Goal: Task Accomplishment & Management: Manage account settings

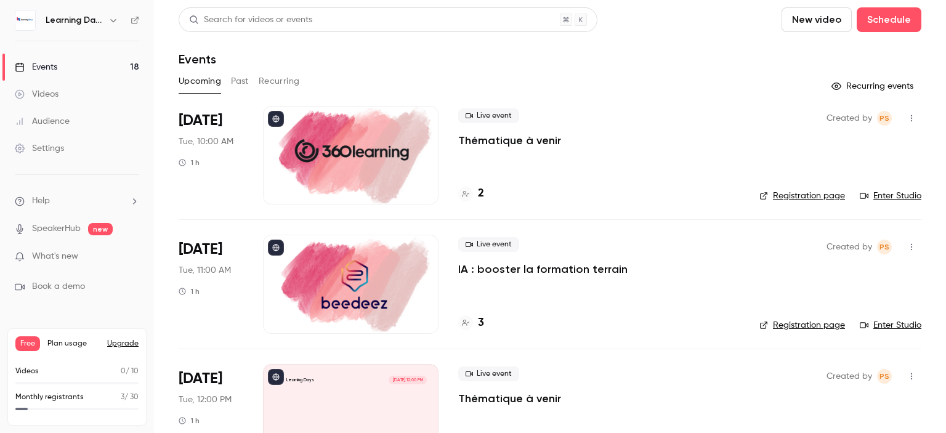
click at [414, 147] on div at bounding box center [351, 155] width 176 height 99
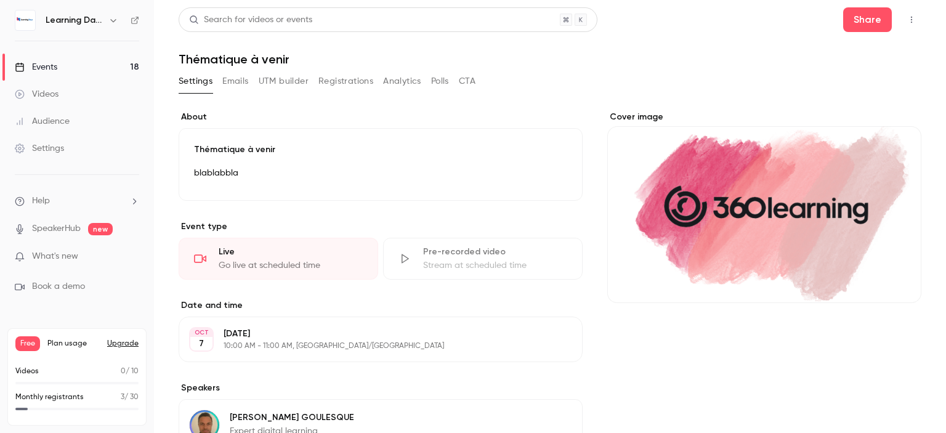
scroll to position [148, 0]
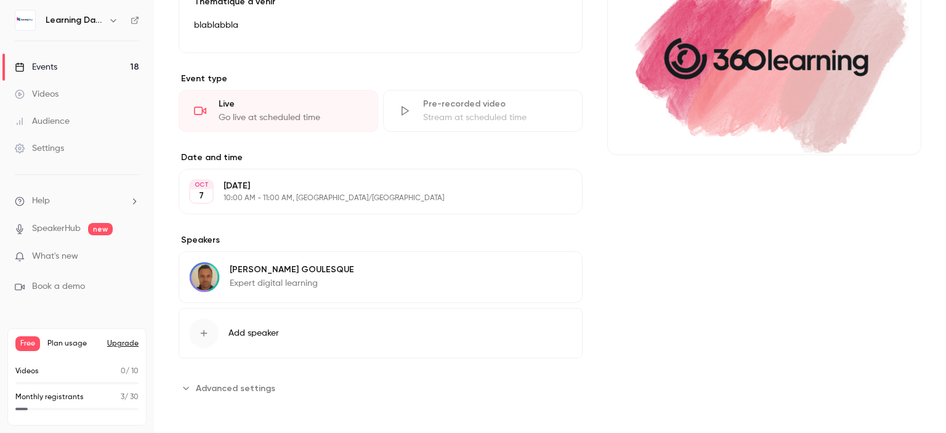
click at [76, 65] on link "Events 18" at bounding box center [77, 67] width 154 height 27
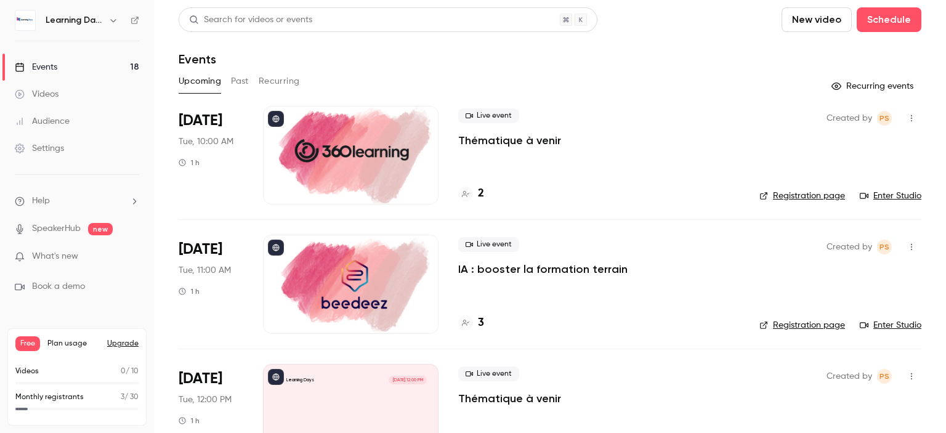
click at [567, 263] on p "IA : booster la formation terrain" at bounding box center [542, 269] width 169 height 15
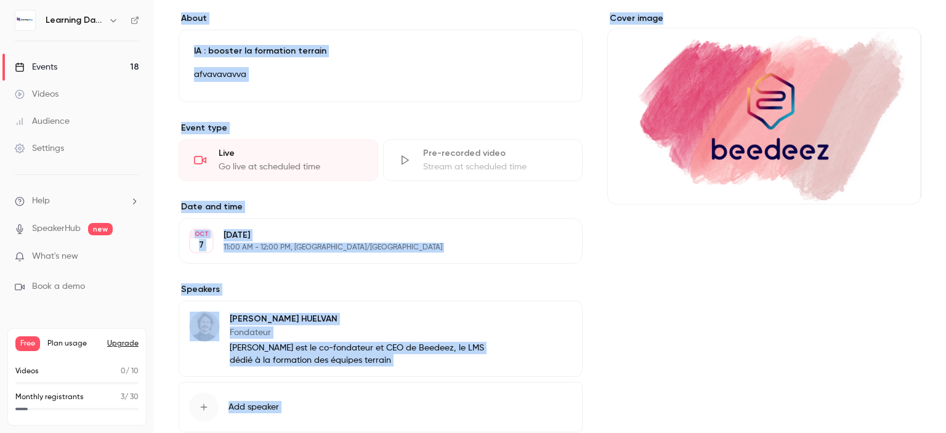
scroll to position [172, 0]
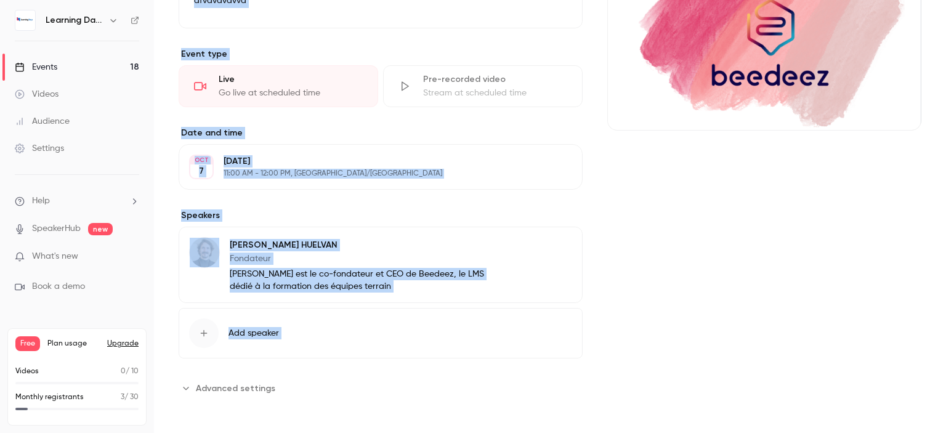
drag, startPoint x: 945, startPoint y: 79, endPoint x: 945, endPoint y: 245, distance: 165.7
click at [945, 245] on main "**********" at bounding box center [550, 216] width 792 height 433
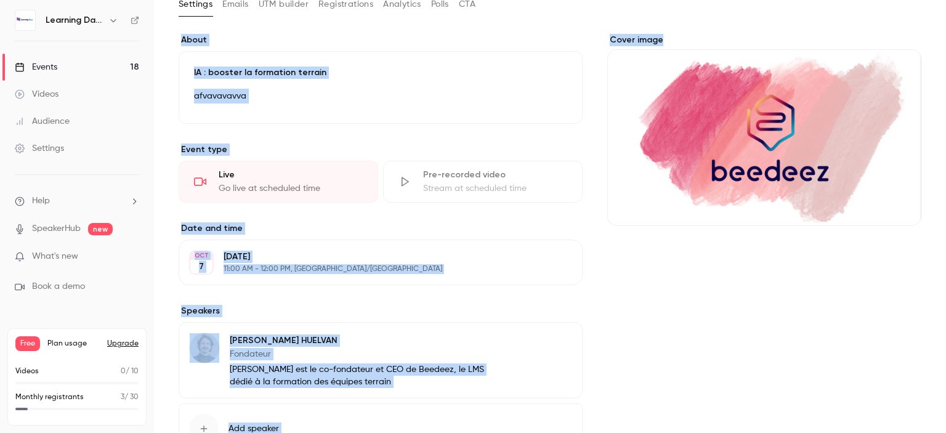
scroll to position [63, 0]
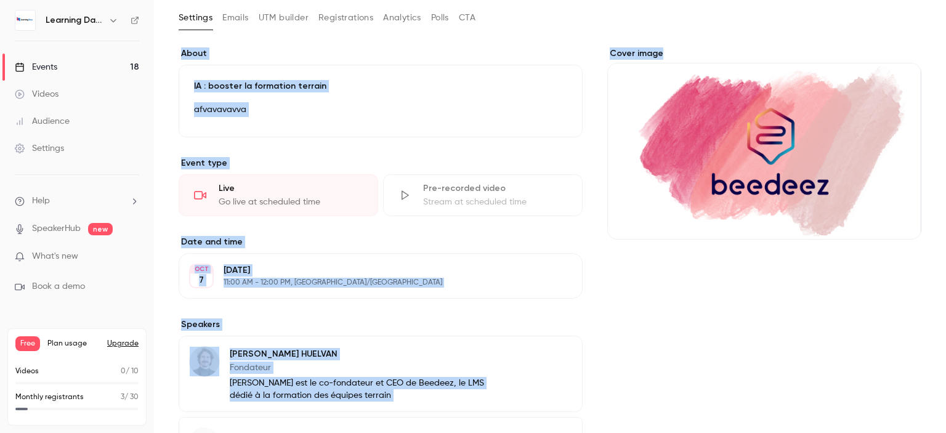
click at [305, 109] on p "afvavavavva" at bounding box center [380, 109] width 373 height 15
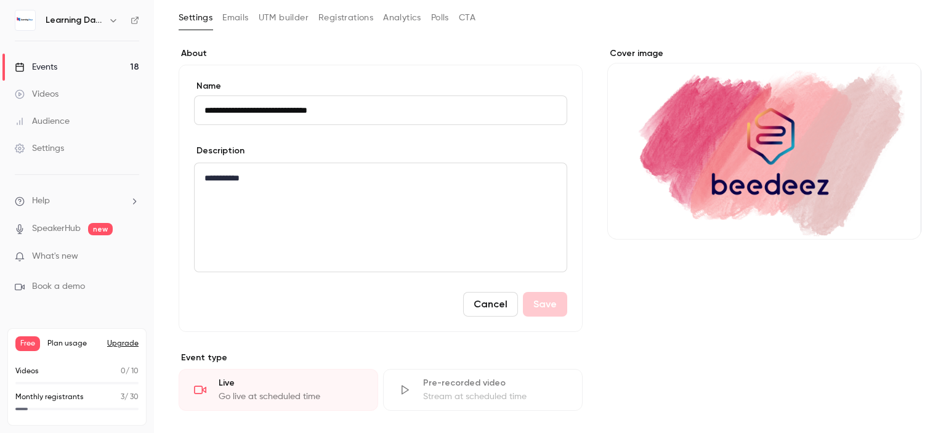
click at [321, 211] on div "**********" at bounding box center [381, 217] width 372 height 108
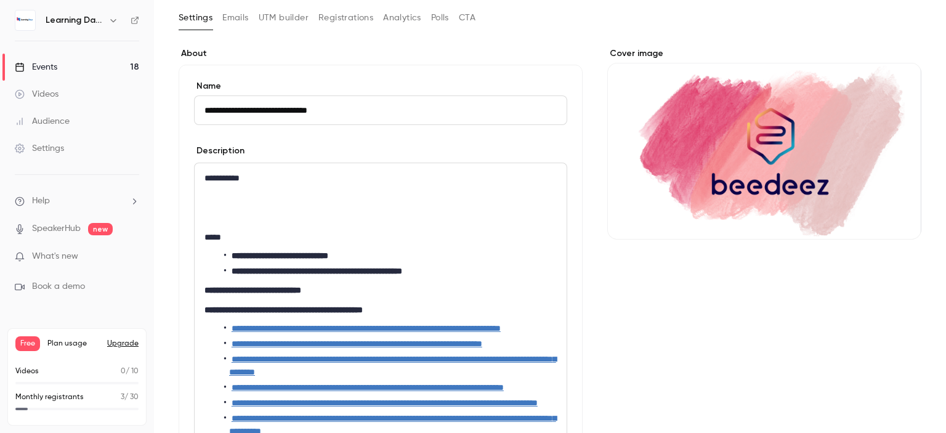
scroll to position [0, 0]
click at [411, 324] on link "**********" at bounding box center [366, 328] width 269 height 9
click at [469, 328] on link "**********" at bounding box center [366, 328] width 269 height 9
drag, startPoint x: 469, startPoint y: 328, endPoint x: 835, endPoint y: 339, distance: 366.6
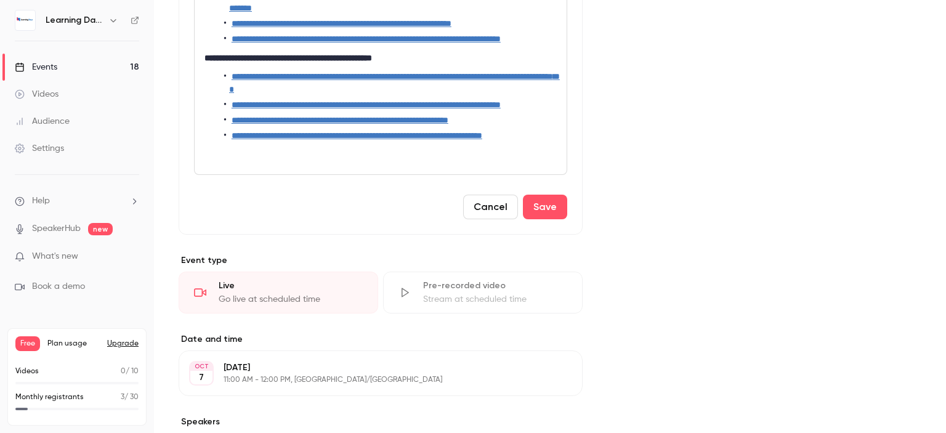
scroll to position [524, 0]
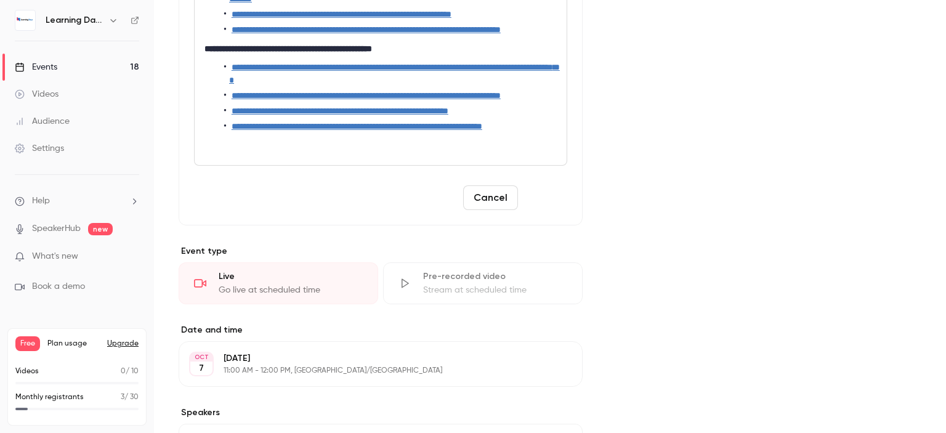
click at [549, 210] on button "Save" at bounding box center [545, 197] width 44 height 25
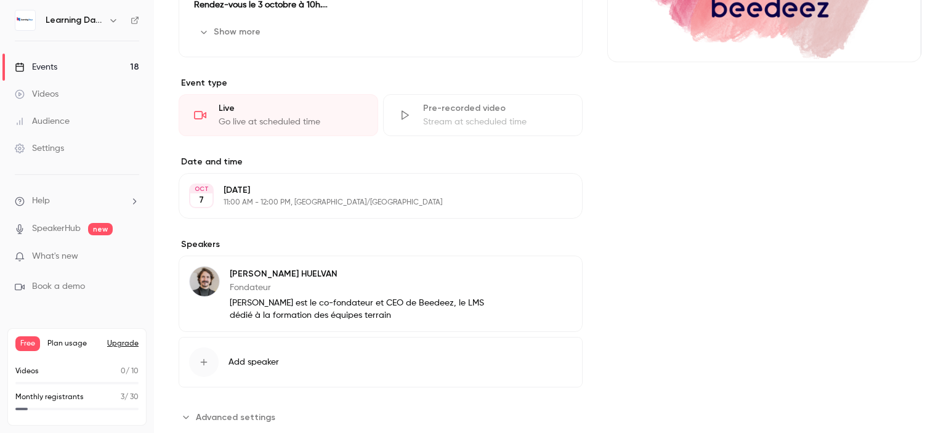
click at [137, 23] on icon at bounding box center [135, 20] width 9 height 9
click at [329, 283] on p "Fondateur" at bounding box center [366, 287] width 273 height 12
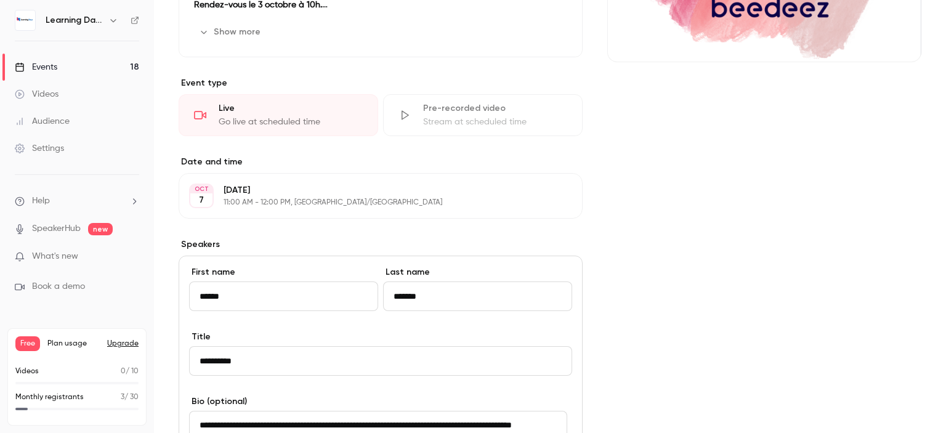
click at [824, 231] on div "Cover image" at bounding box center [764, 288] width 314 height 837
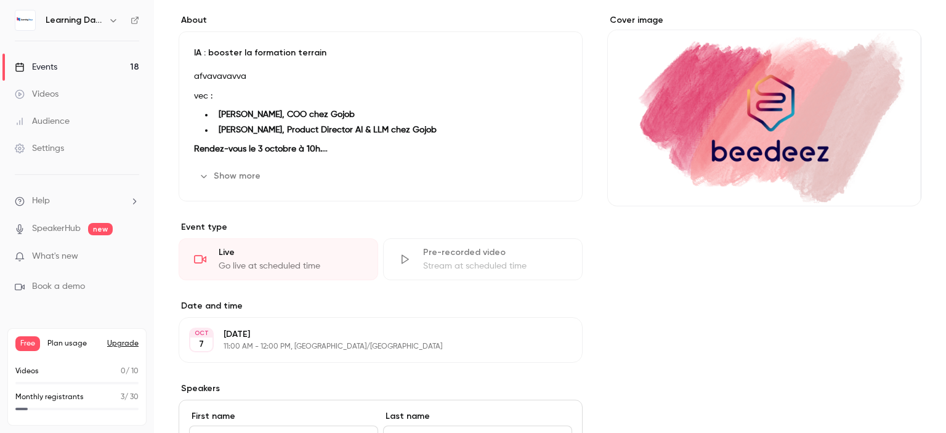
scroll to position [95, 0]
drag, startPoint x: 945, startPoint y: 181, endPoint x: 944, endPoint y: 121, distance: 60.4
click at [944, 121] on main "Search for videos or events Share IA : booster la formation terrain Settings Em…" at bounding box center [550, 216] width 792 height 433
click at [358, 139] on div "afvavavavva vec : [PERSON_NAME], COO chez Gojob [PERSON_NAME], Product Director…" at bounding box center [380, 113] width 373 height 87
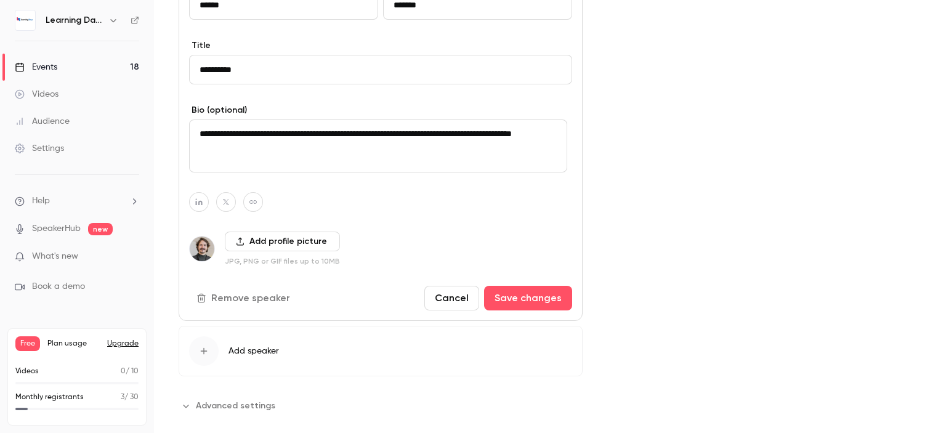
scroll to position [1020, 0]
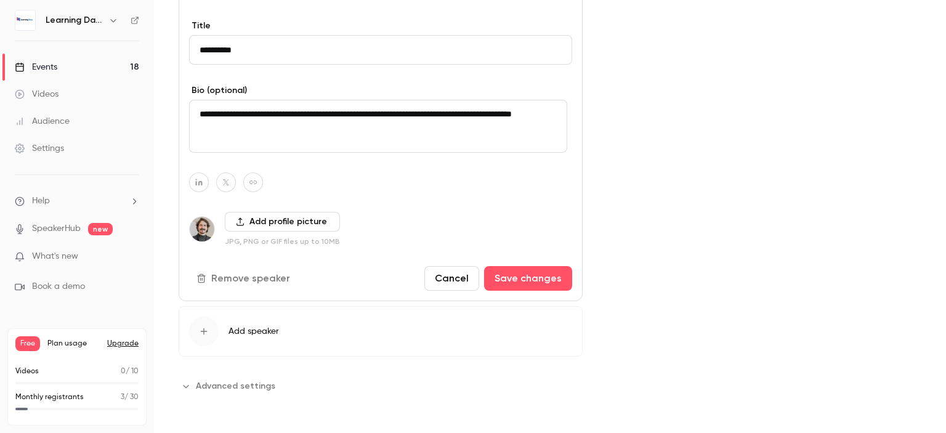
drag, startPoint x: 225, startPoint y: 163, endPoint x: 500, endPoint y: 192, distance: 276.8
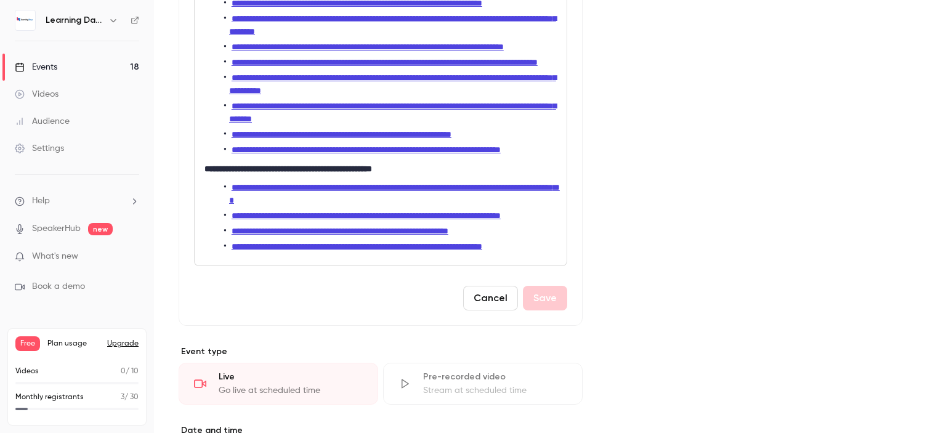
scroll to position [366, 0]
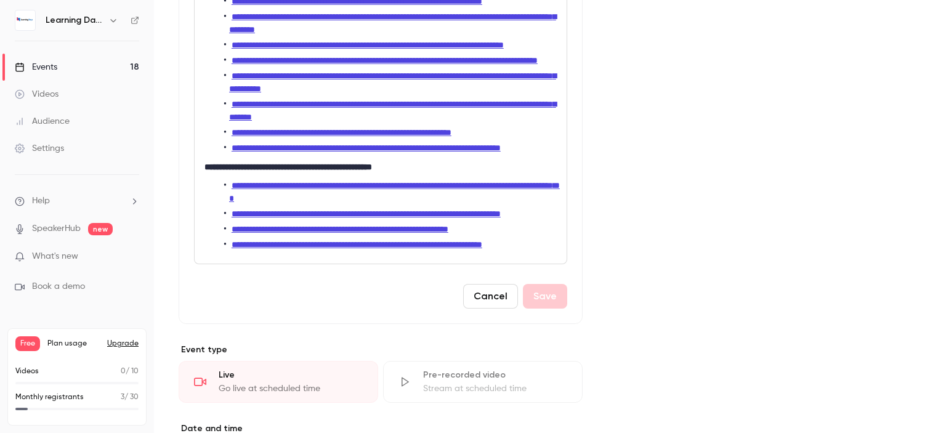
drag, startPoint x: 945, startPoint y: 325, endPoint x: 902, endPoint y: 137, distance: 192.3
click at [931, 140] on main "**********" at bounding box center [550, 216] width 792 height 433
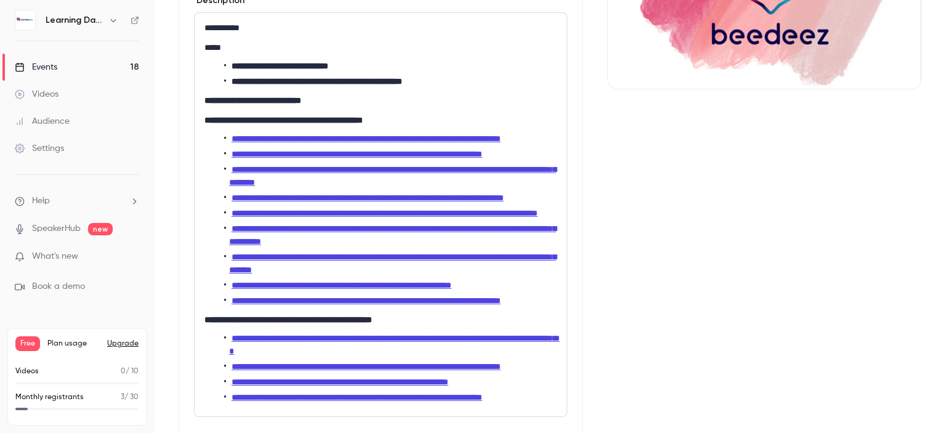
drag, startPoint x: 945, startPoint y: 198, endPoint x: 945, endPoint y: 150, distance: 48.0
click at [945, 150] on main "**********" at bounding box center [550, 216] width 792 height 433
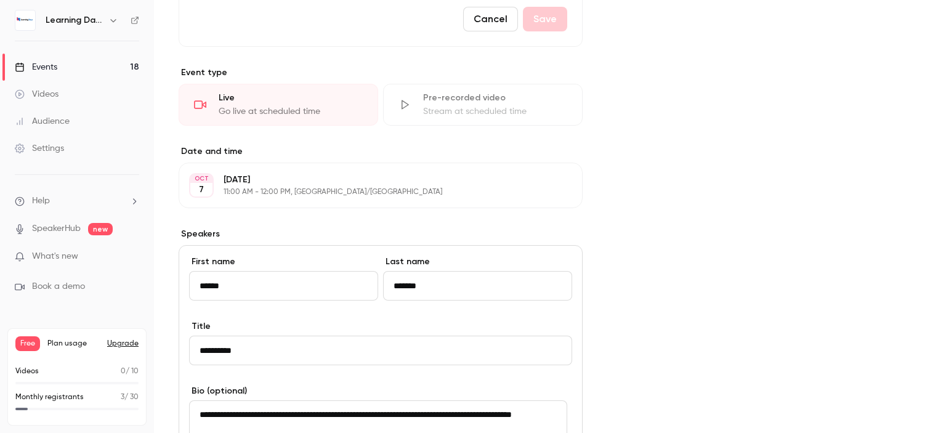
scroll to position [745, 0]
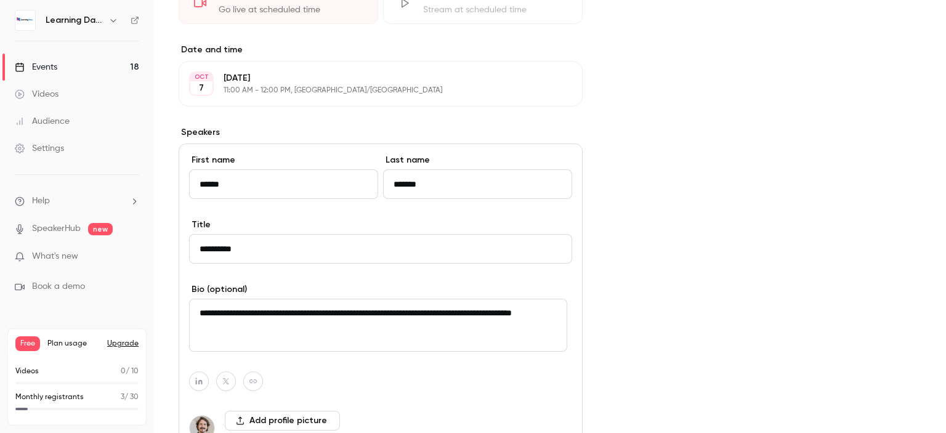
drag, startPoint x: 241, startPoint y: 66, endPoint x: 570, endPoint y: 275, distance: 389.9
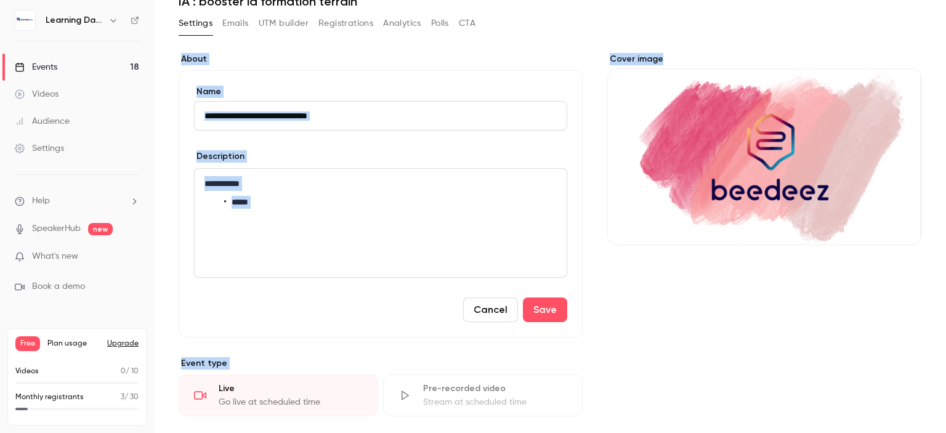
scroll to position [33, 0]
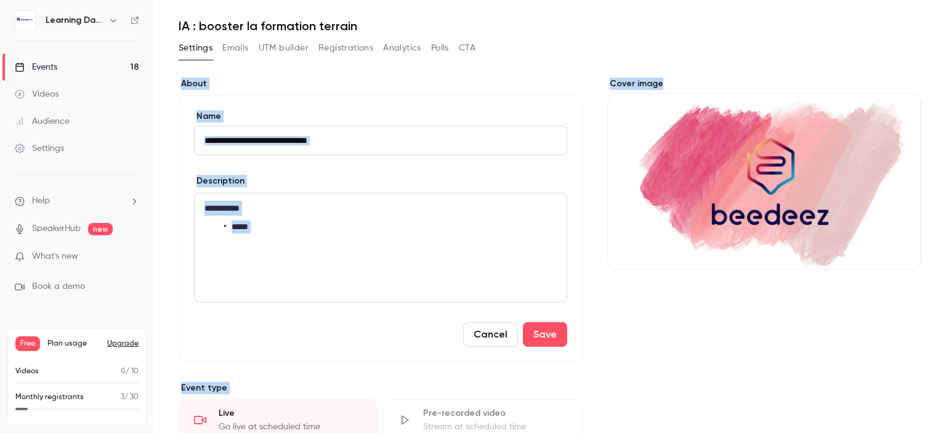
drag, startPoint x: 945, startPoint y: 162, endPoint x: 945, endPoint y: 33, distance: 128.7
click at [945, 33] on main "**********" at bounding box center [550, 216] width 792 height 433
click at [541, 334] on button "Save" at bounding box center [545, 334] width 44 height 25
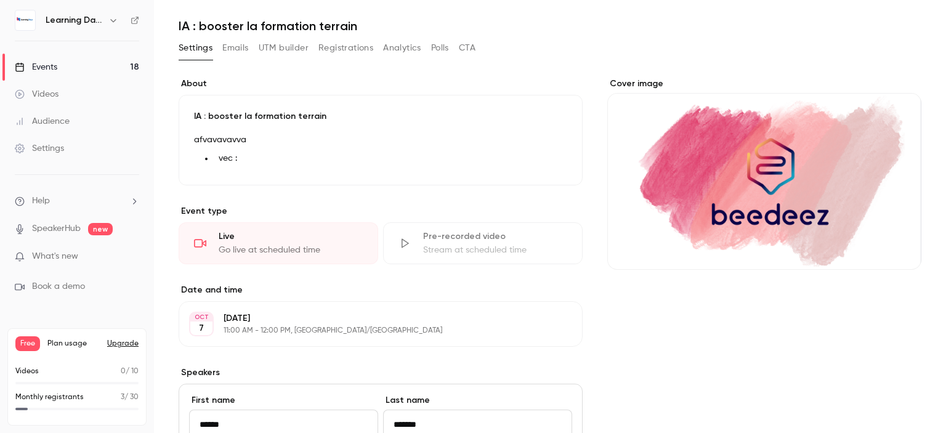
click at [81, 94] on link "Videos" at bounding box center [77, 94] width 154 height 27
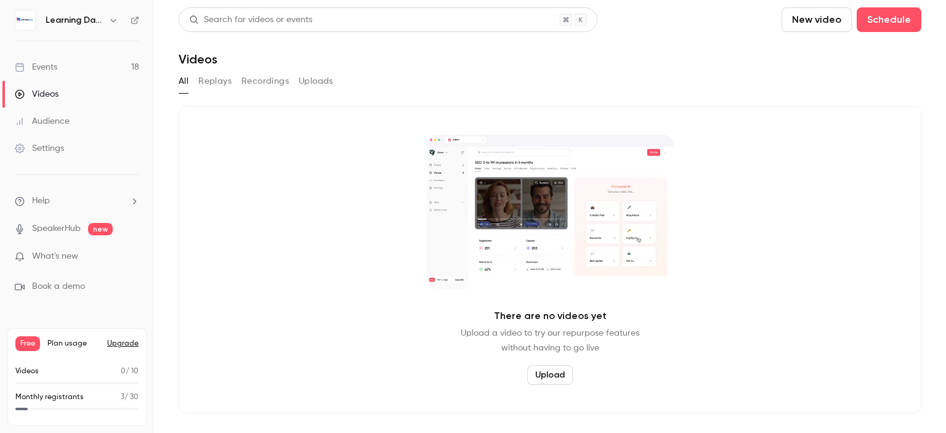
click at [52, 70] on div "Events" at bounding box center [36, 67] width 42 height 12
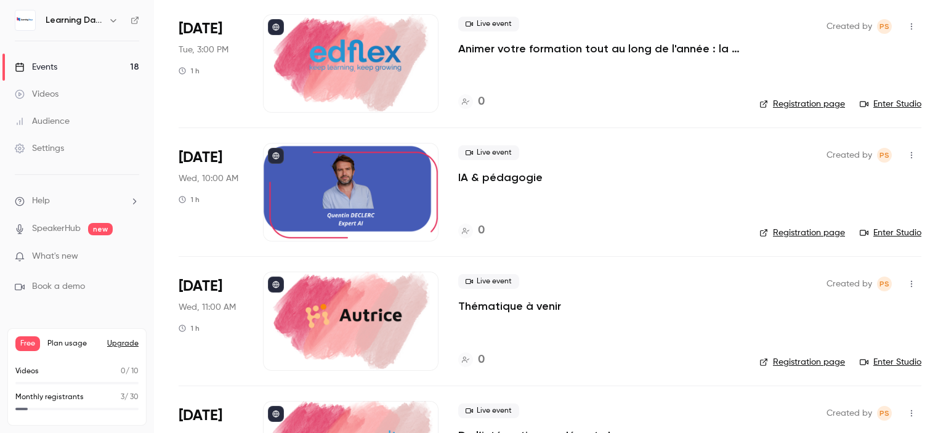
scroll to position [734, 0]
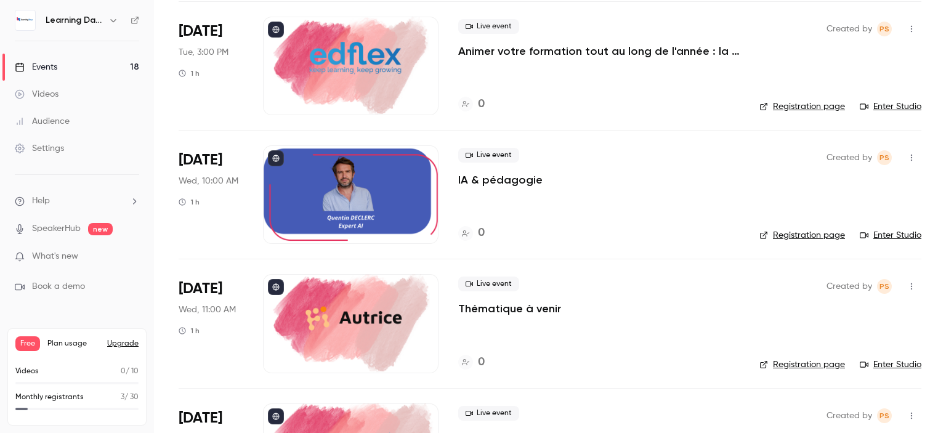
click at [522, 179] on p "IA & pédagogie" at bounding box center [500, 179] width 84 height 15
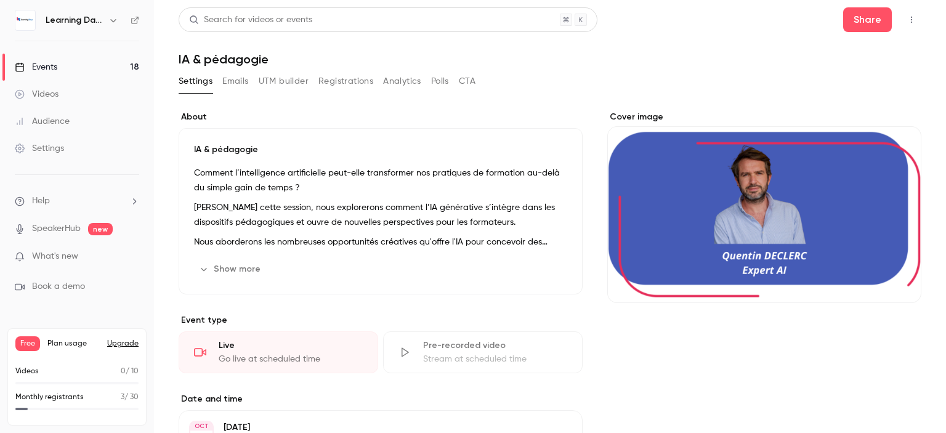
click at [372, 168] on p "Comment l’intelligence artificielle peut-elle transformer nos pratiques de form…" at bounding box center [380, 181] width 373 height 30
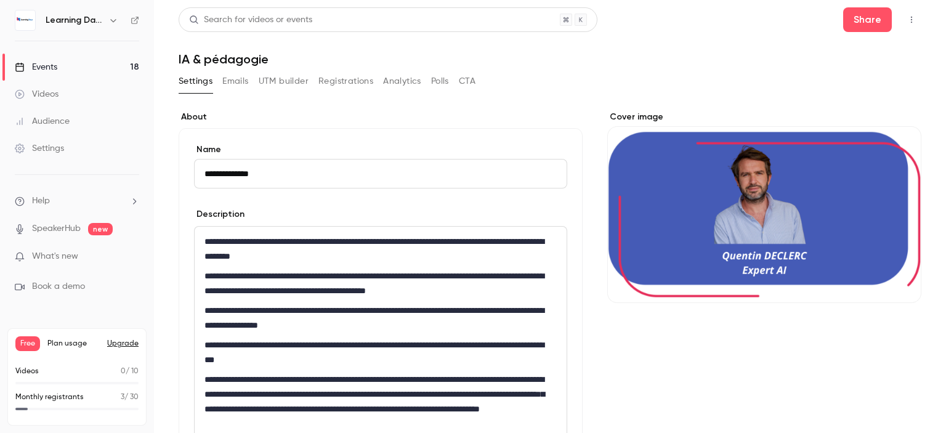
drag, startPoint x: 355, startPoint y: 168, endPoint x: 63, endPoint y: 164, distance: 292.0
click at [63, 164] on div "**********" at bounding box center [473, 216] width 946 height 433
type input "**********"
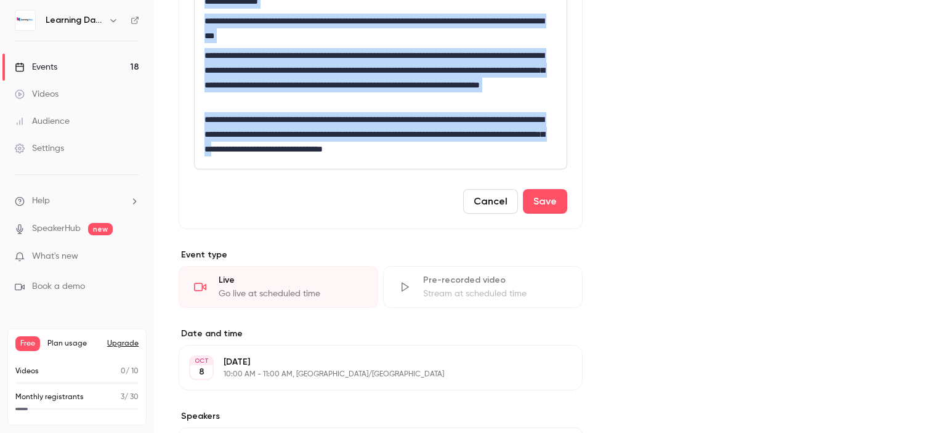
scroll to position [512, 0]
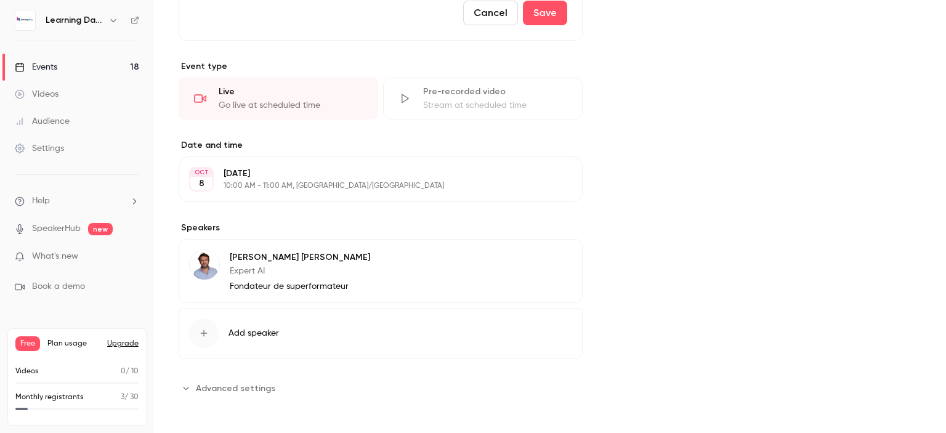
drag, startPoint x: 206, startPoint y: 241, endPoint x: 459, endPoint y: 159, distance: 266.8
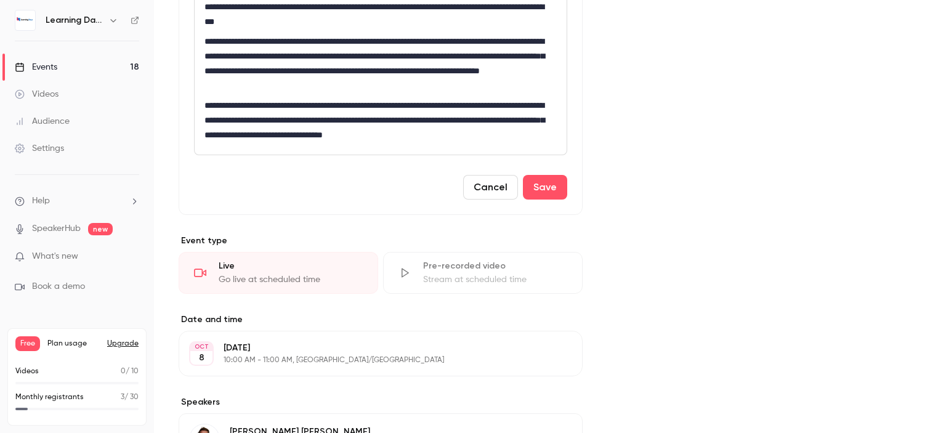
drag, startPoint x: 945, startPoint y: 243, endPoint x: 714, endPoint y: 152, distance: 248.6
click at [934, 160] on main "**********" at bounding box center [550, 216] width 792 height 433
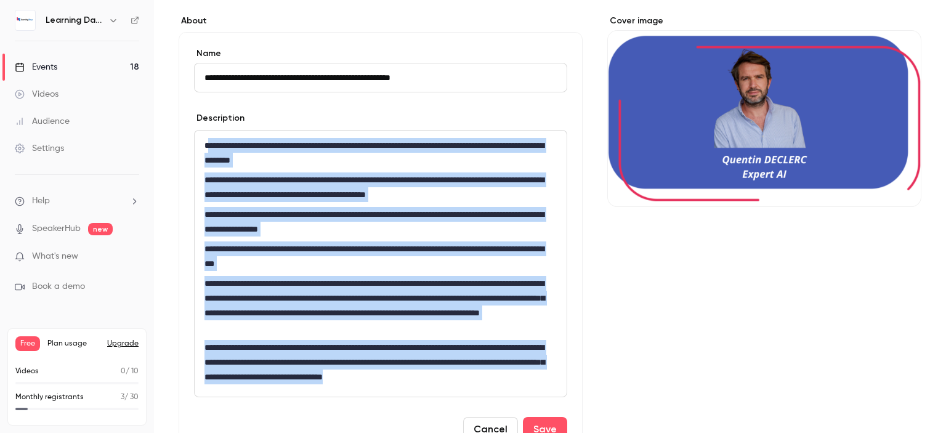
scroll to position [0, 0]
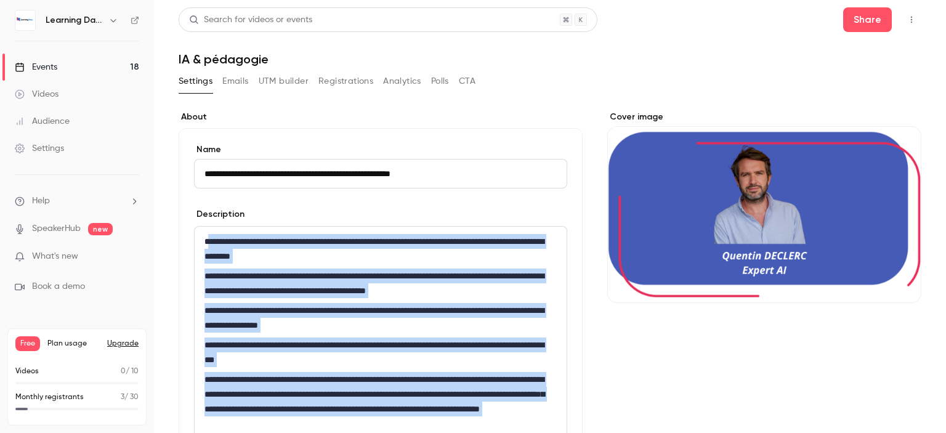
drag, startPoint x: 533, startPoint y: 148, endPoint x: 212, endPoint y: -3, distance: 354.8
click at [212, 0] on html "**********" at bounding box center [473, 265] width 946 height 530
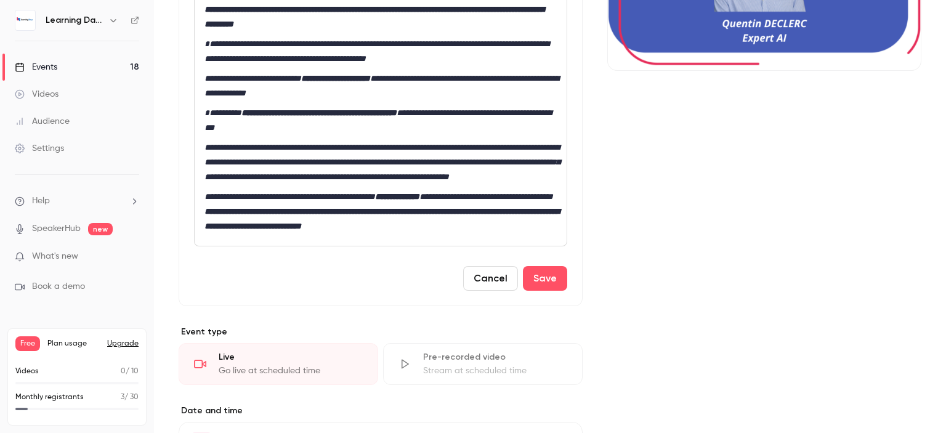
drag, startPoint x: 945, startPoint y: 164, endPoint x: 830, endPoint y: 243, distance: 139.7
click at [938, 268] on main "**********" at bounding box center [550, 216] width 792 height 433
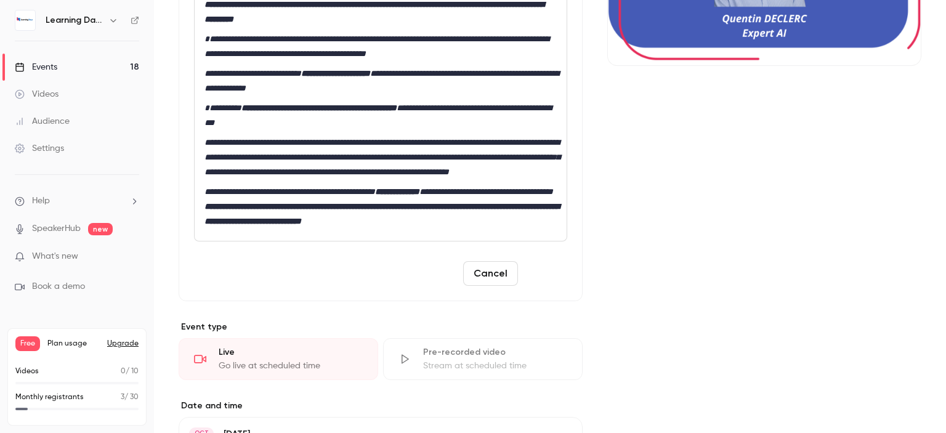
click at [541, 286] on button "Save" at bounding box center [545, 273] width 44 height 25
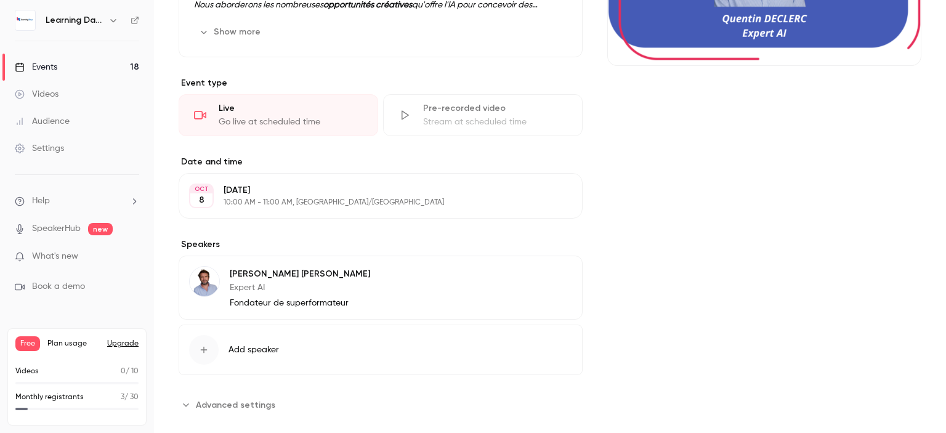
scroll to position [224, 0]
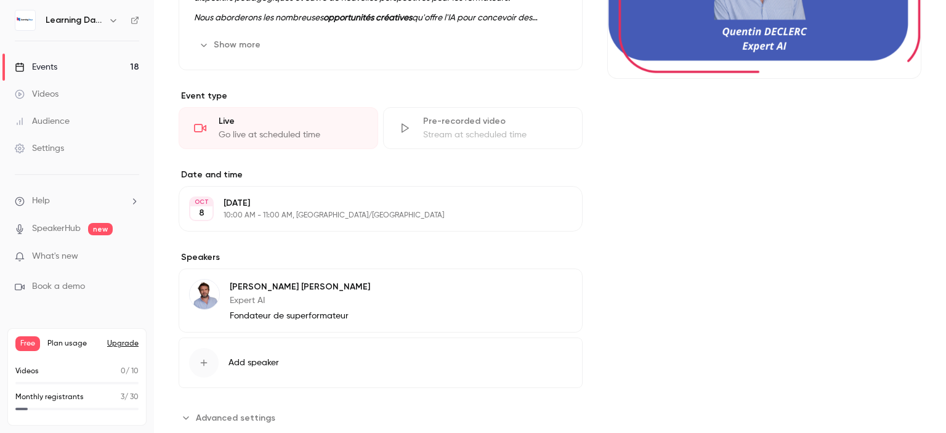
click at [133, 22] on icon at bounding box center [135, 20] width 9 height 9
click at [57, 68] on div "Events" at bounding box center [36, 67] width 42 height 12
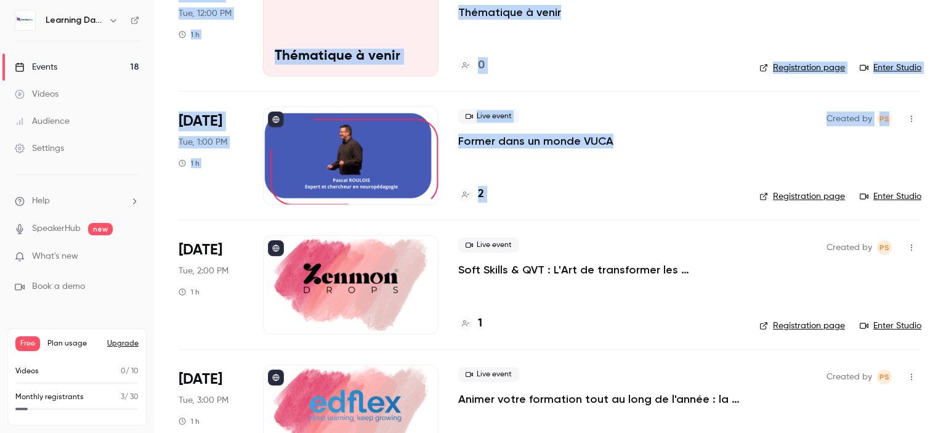
scroll to position [377, 0]
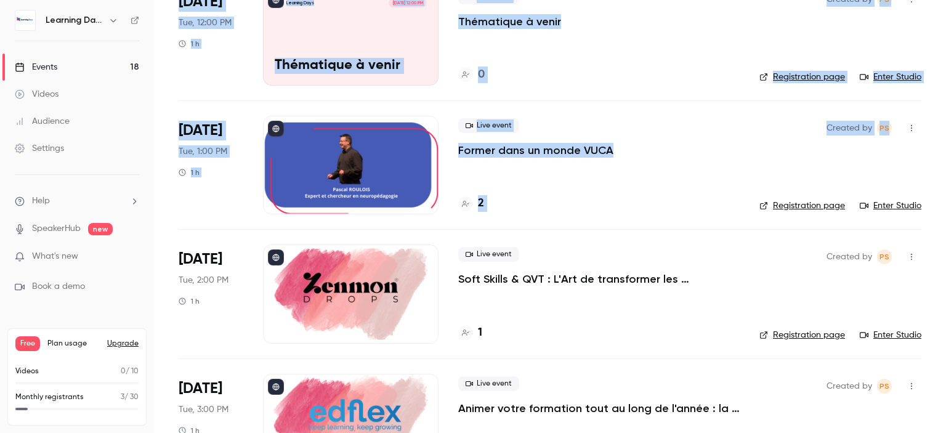
drag, startPoint x: 945, startPoint y: 72, endPoint x: 934, endPoint y: 137, distance: 65.6
click at [934, 137] on main "Search for videos or events New video Schedule Events Upcoming Past Recurring R…" at bounding box center [550, 216] width 792 height 433
click at [523, 152] on p "Former dans un monde VUCA" at bounding box center [535, 150] width 155 height 15
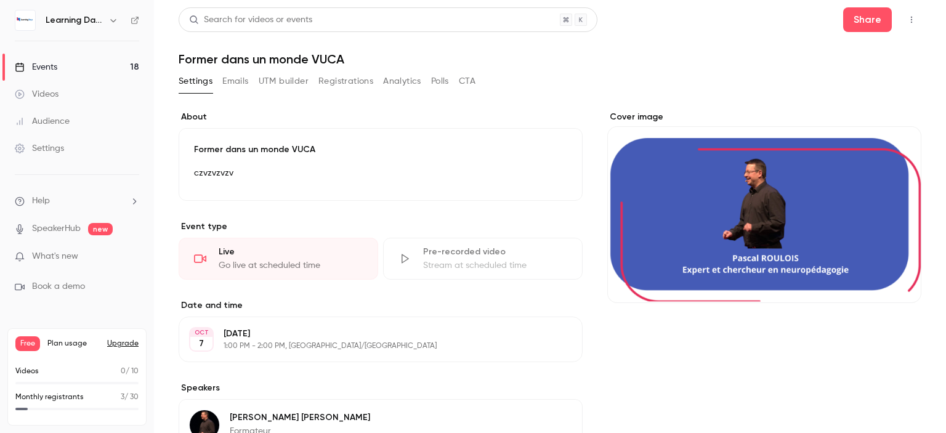
click at [315, 177] on p "czvzvzvzv" at bounding box center [380, 173] width 373 height 15
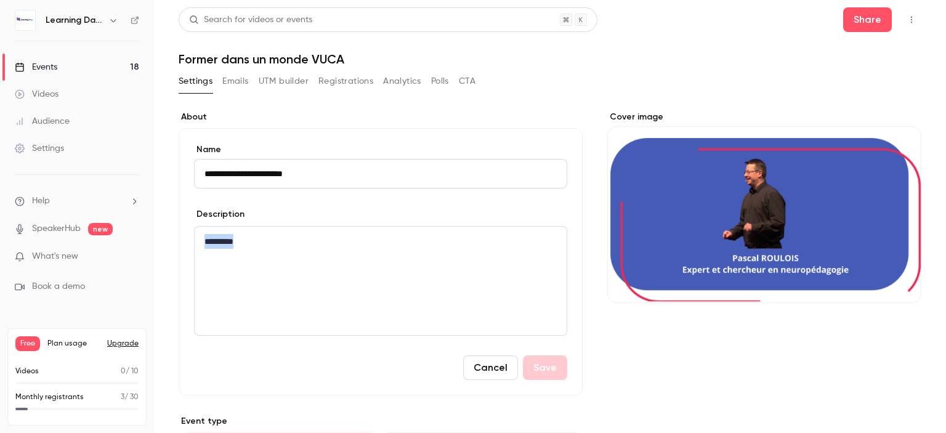
drag, startPoint x: 291, startPoint y: 240, endPoint x: 163, endPoint y: 219, distance: 129.9
click at [163, 219] on main "**********" at bounding box center [550, 216] width 792 height 433
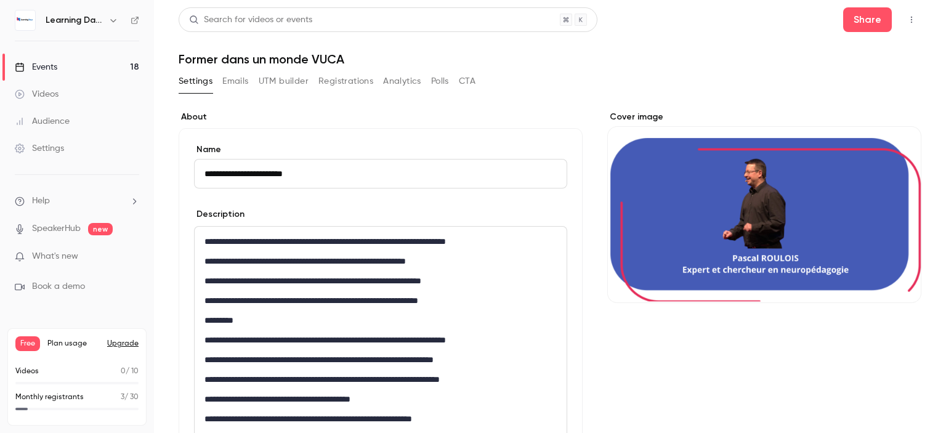
click at [209, 241] on p "**********" at bounding box center [377, 241] width 347 height 15
click at [352, 241] on p "**********" at bounding box center [377, 241] width 347 height 15
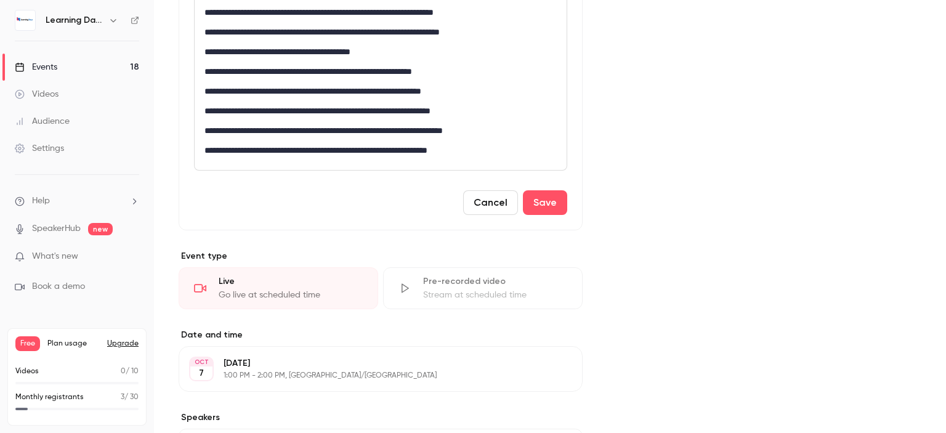
scroll to position [352, 0]
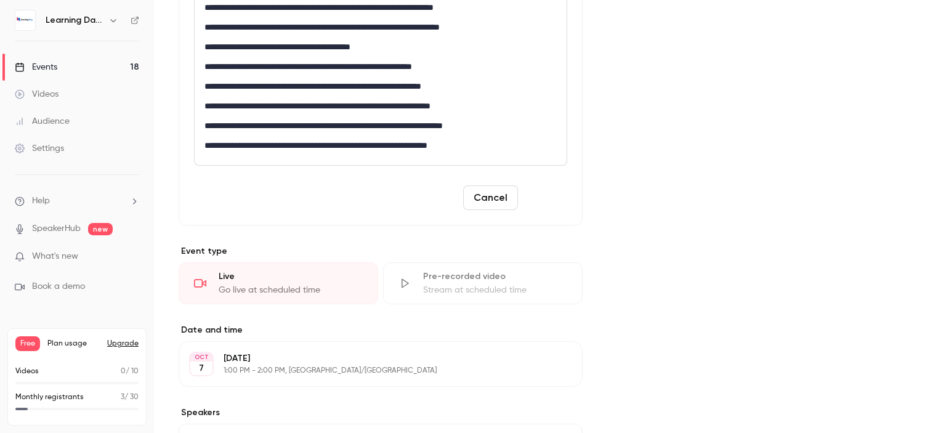
click at [559, 196] on button "Save" at bounding box center [545, 197] width 44 height 25
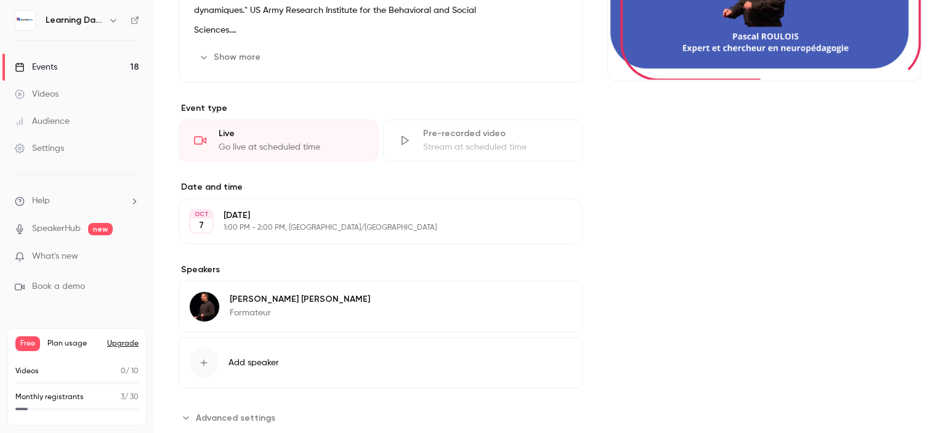
click at [81, 64] on link "Events 18" at bounding box center [77, 67] width 154 height 27
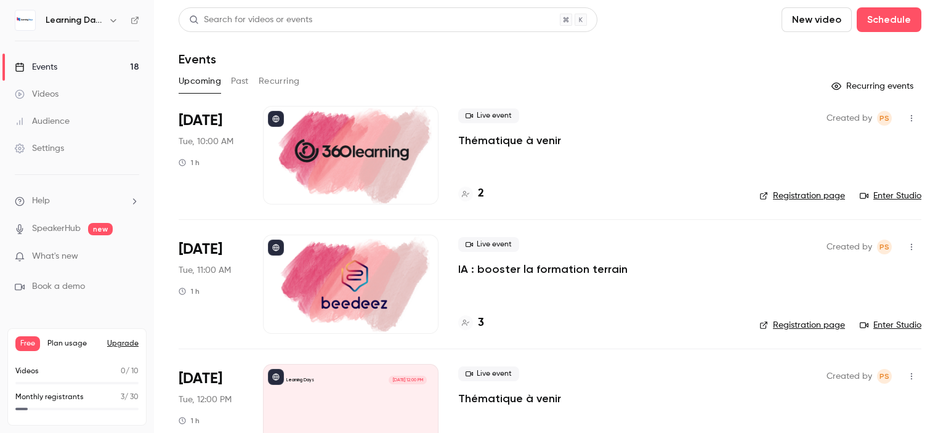
click at [130, 25] on div "Learning Days" at bounding box center [77, 20] width 124 height 21
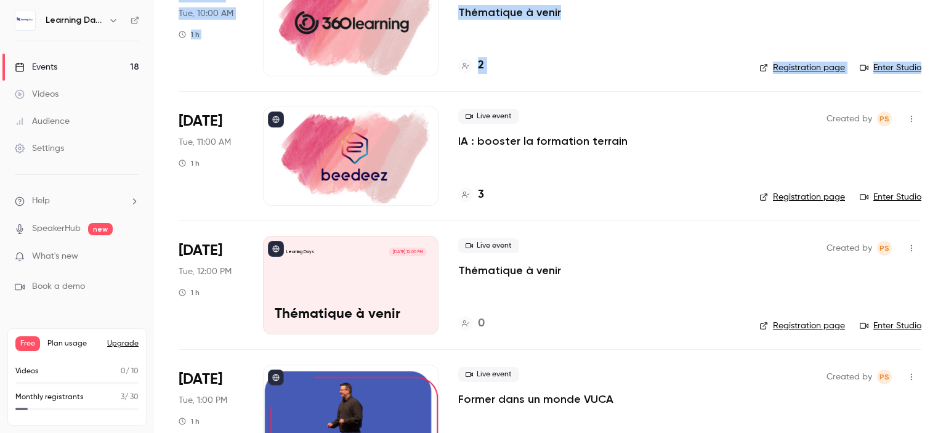
drag, startPoint x: 945, startPoint y: 52, endPoint x: 944, endPoint y: 90, distance: 37.6
click at [944, 90] on main "Search for videos or events New video Schedule Events Upcoming Past Recurring R…" at bounding box center [550, 216] width 792 height 433
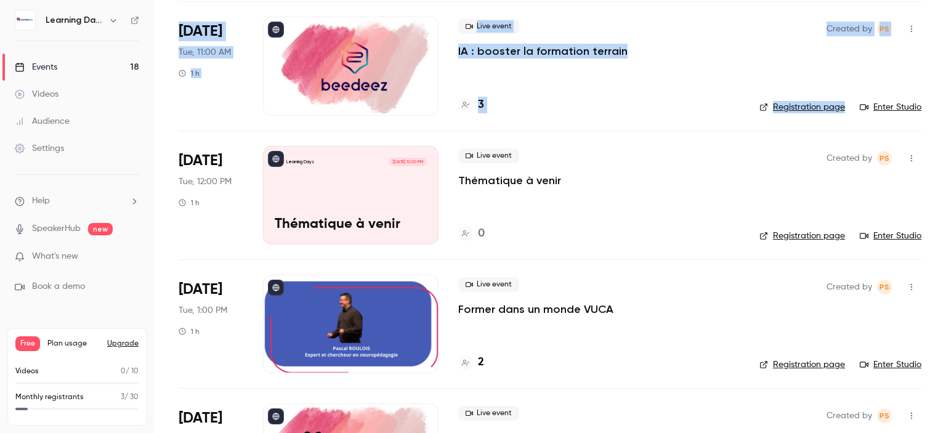
click at [571, 302] on p "Former dans un monde VUCA" at bounding box center [535, 309] width 155 height 15
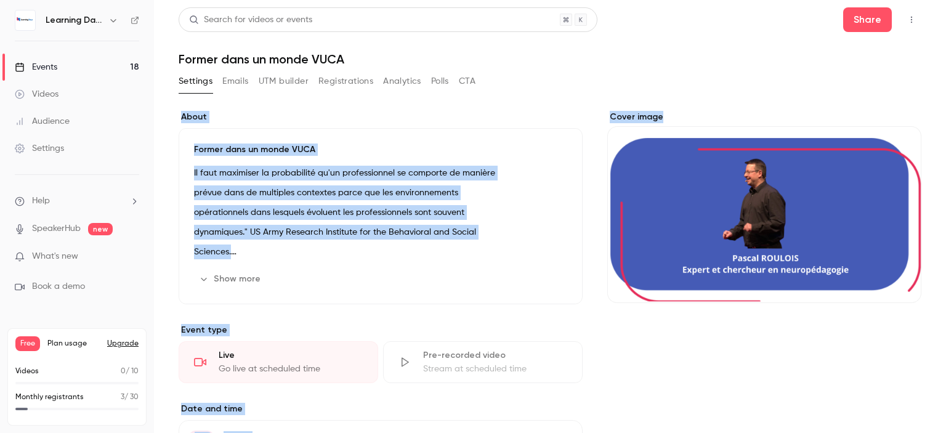
drag, startPoint x: 945, startPoint y: 222, endPoint x: 941, endPoint y: 73, distance: 149.1
click at [941, 73] on main "Search for videos or events Share Former dans un monde VUCA Settings Emails UTM…" at bounding box center [550, 216] width 792 height 433
click at [135, 20] on icon at bounding box center [134, 20] width 7 height 7
